Goal: Information Seeking & Learning: Learn about a topic

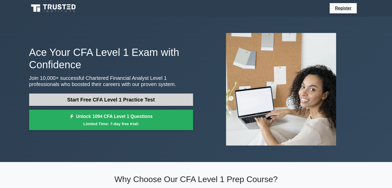
click at [100, 97] on link "Start Free CFA Level 1 Practice Test" at bounding box center [111, 100] width 164 height 12
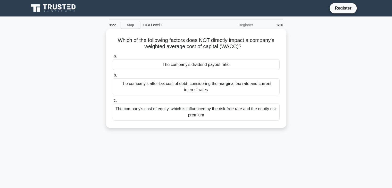
click at [164, 116] on div "The company's cost of equity, which is influenced by the risk-free rate and the…" at bounding box center [196, 112] width 167 height 17
click at [113, 102] on input "c. The company's cost of equity, which is influenced by the risk-free rate and …" at bounding box center [113, 100] width 0 height 3
